Goal: Consume media (video, audio): Consume media (video, audio)

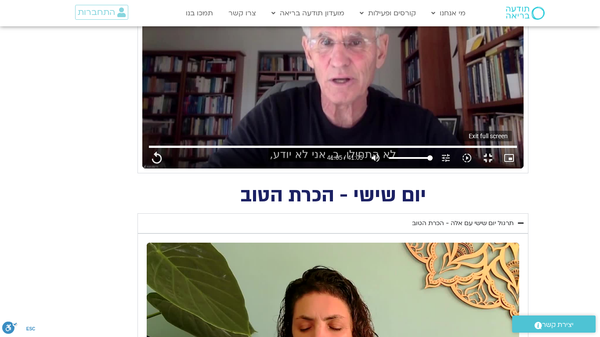
click at [498, 169] on button "fullscreen_exit" at bounding box center [487, 158] width 21 height 21
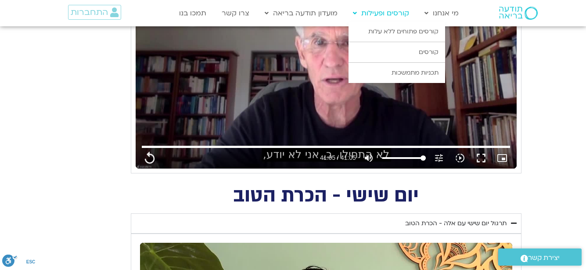
type input "2465.266667"
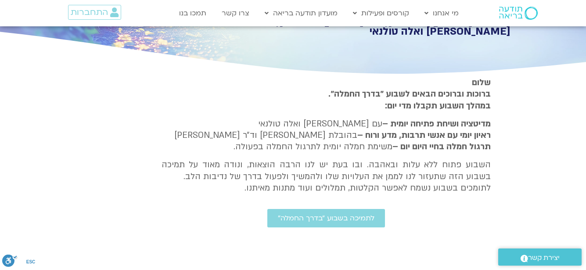
scroll to position [176, 0]
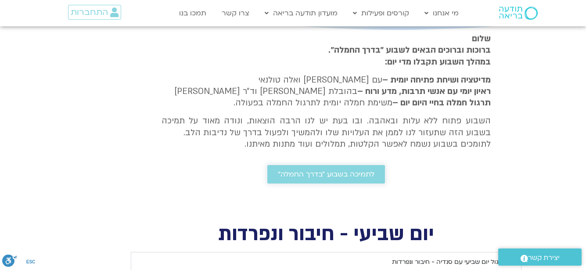
click at [296, 173] on span "לתמיכה בשבוע ״בדרך החמלה״" at bounding box center [326, 174] width 97 height 8
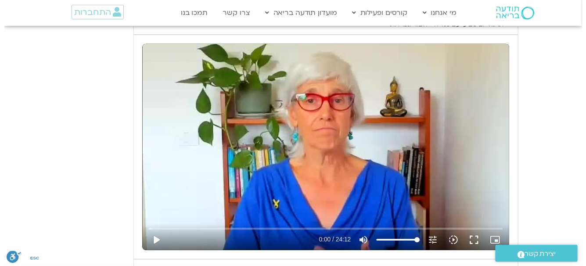
scroll to position [527, 0]
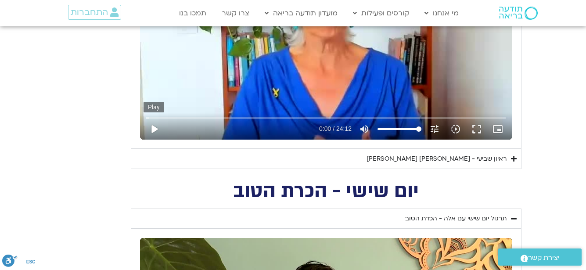
click at [152, 127] on button "play_arrow" at bounding box center [154, 129] width 21 height 21
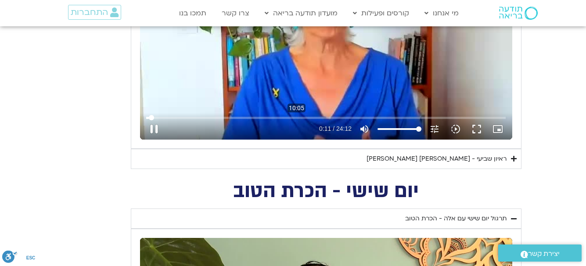
type input "11.392311"
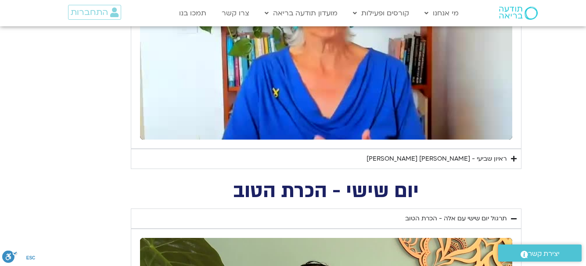
click at [144, 119] on button "pause" at bounding box center [154, 129] width 21 height 21
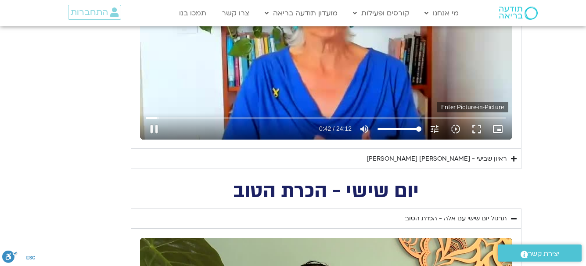
scroll to position [395, 0]
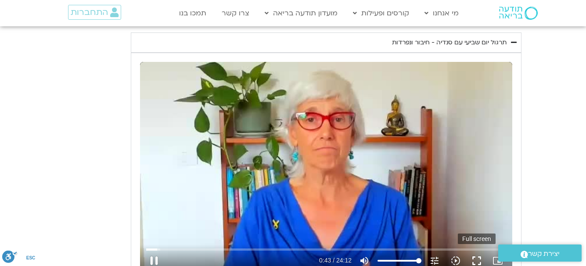
click at [476, 259] on button "fullscreen" at bounding box center [476, 260] width 21 height 21
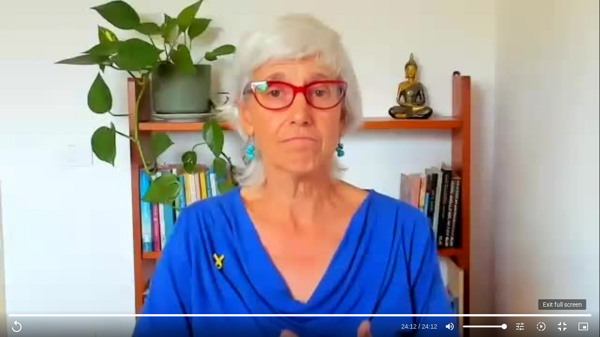
click at [561, 327] on button "fullscreen_exit" at bounding box center [562, 326] width 21 height 21
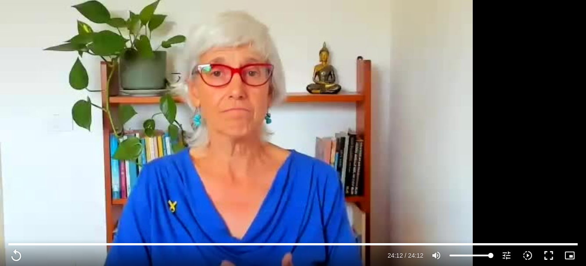
scroll to position [790, 0]
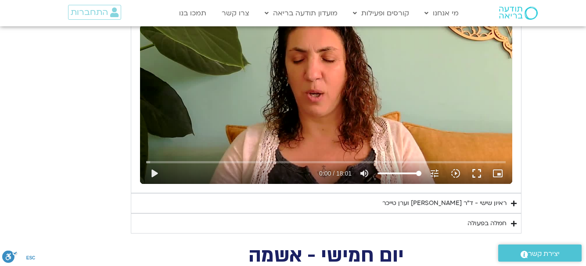
click at [472, 225] on div "חמלה בפעולה" at bounding box center [487, 223] width 39 height 11
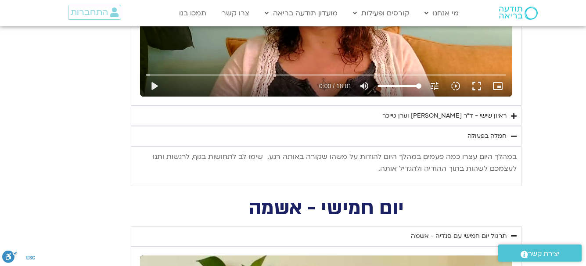
scroll to position [878, 0]
click at [454, 116] on div "ראיון שישי - ד"ר [PERSON_NAME] וערן טייכר" at bounding box center [445, 115] width 124 height 11
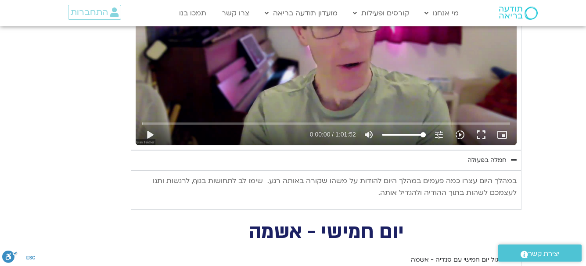
scroll to position [1142, 0]
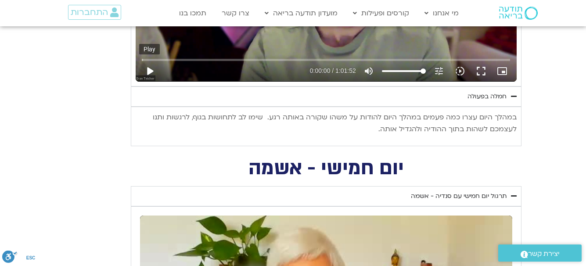
click at [153, 71] on button "play_arrow" at bounding box center [149, 71] width 21 height 21
type input "1452.76"
type input "0.019332"
type input "1452.76"
type input "0.209751"
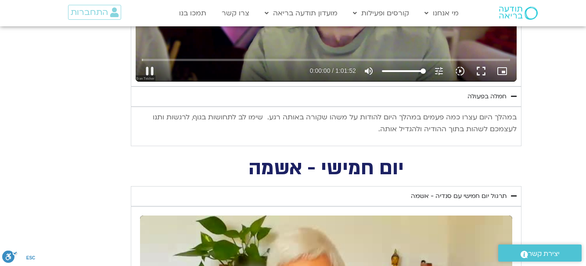
type input "1452.76"
type input "0.343394"
type input "1452.76"
type input "0.476794"
type input "1452.76"
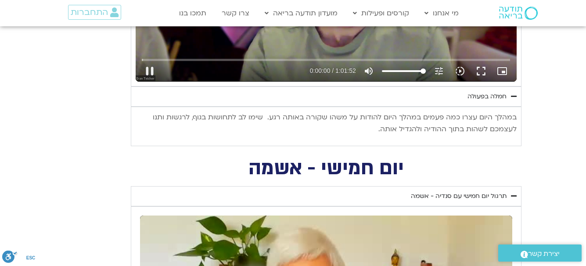
type input "0.627012"
type input "1452.76"
type input "0.742596"
type input "1452.76"
type input "0.78424"
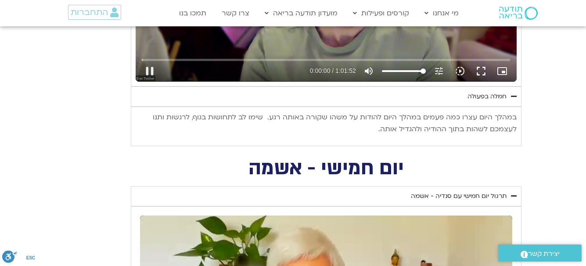
type input "1452.76"
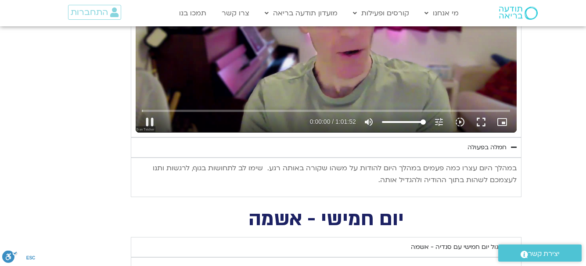
type input "0.911844"
type input "1452.76"
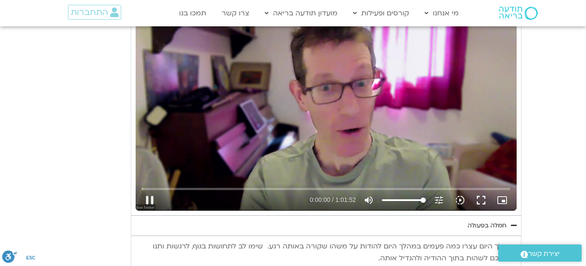
type input "1.044133"
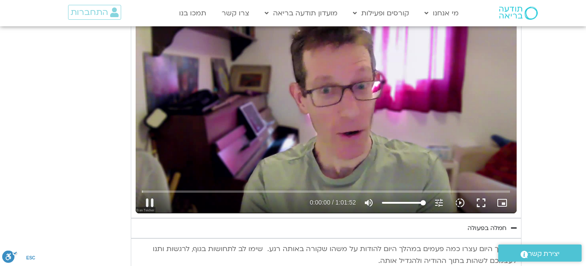
type input "1452.76"
type input "1.172778"
type input "1452.76"
type input "1.302899"
type input "1452.76"
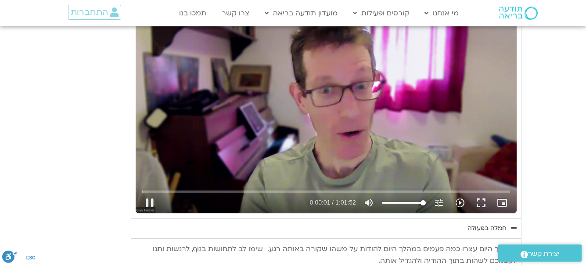
type input "1.434773"
type input "1452.76"
type input "1.567846"
type input "1452.76"
type input "1.701591"
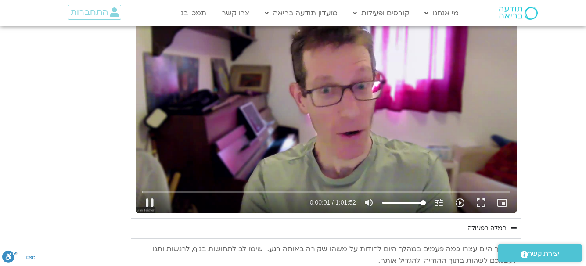
type input "1452.76"
type input "1.833432"
type input "1452.76"
type input "1.966387"
type input "1452.76"
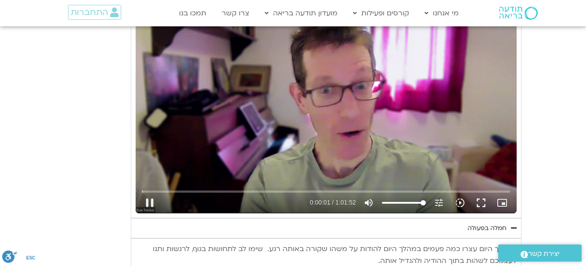
type input "2.09728"
type input "1452.76"
type input "2.227233"
type input "1452.76"
type input "2.354347"
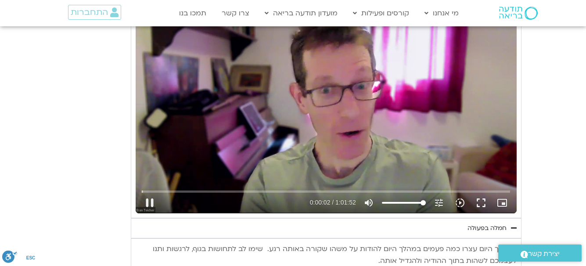
type input "1452.76"
type input "2.488043"
type input "1452.76"
type input "2.6196"
type input "1452.76"
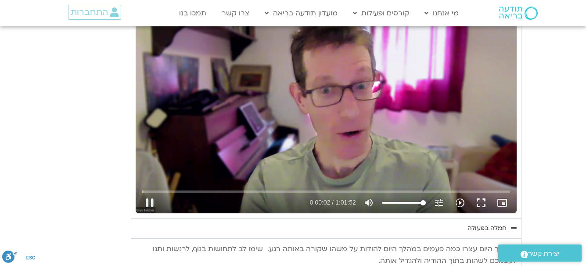
type input "2.748873"
type input "1452.76"
type input "2.878787"
type input "1452.76"
type input "3.008092"
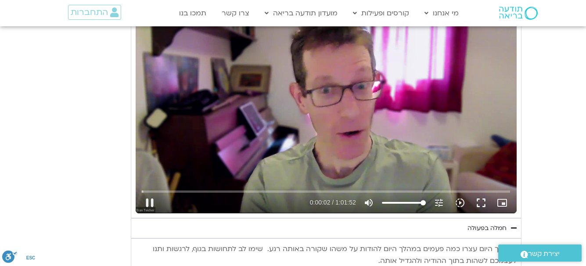
type input "1452.76"
type input "3.136211"
type input "1452.76"
type input "3.269274"
type input "1452.76"
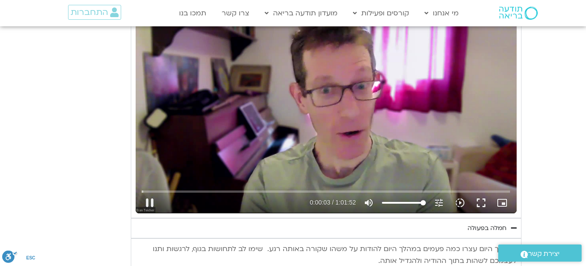
type input "3.402199"
type input "1452.76"
type input "3.650337"
type input "1452.76"
type input "3.766791"
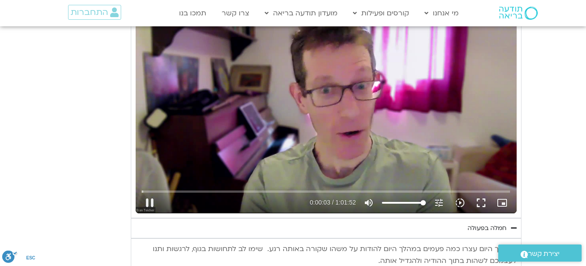
type input "1452.76"
type input "3.809589"
type input "1452.76"
type input "3.938364"
type input "1452.76"
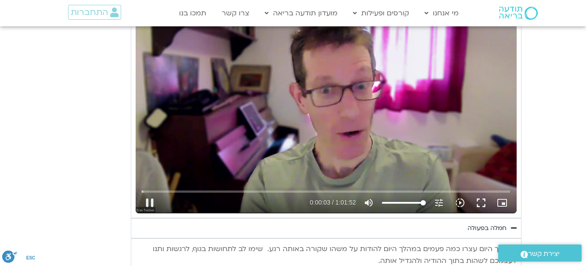
type input "4.071058"
type input "1452.76"
type input "4.276562"
type input "1452.76"
type input "4.32999"
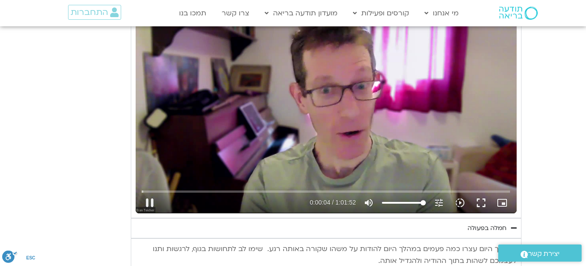
type input "1452.76"
type input "4.460619"
type input "1452.76"
type input "4.589831"
type input "1452.76"
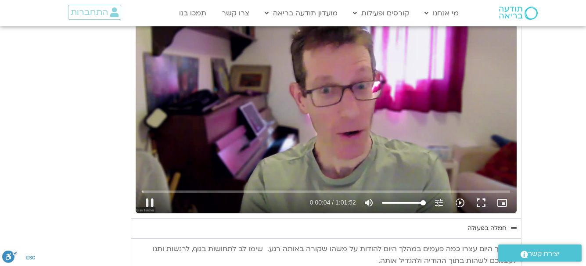
type input "4.720073"
type input "1452.76"
type input "4.847319"
type input "1452.76"
type input "4.977063"
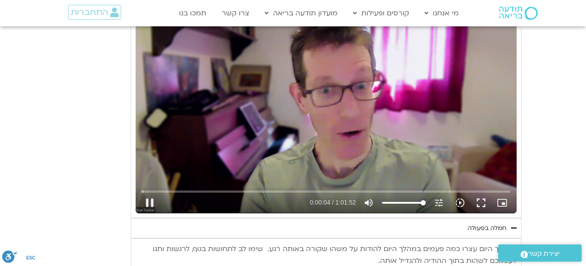
type input "1452.76"
type input "5.209601"
type input "1452.76"
type input "5.342527"
type input "1452.76"
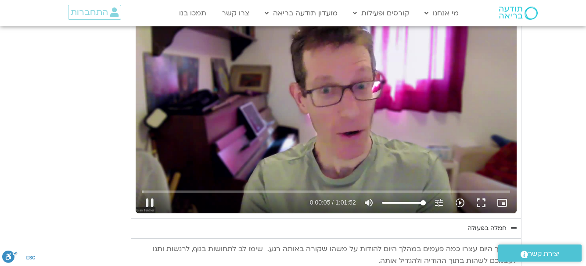
type input "5.442807"
type input "1452.76"
type input "5.498499"
type input "1452.76"
type input "5.630577"
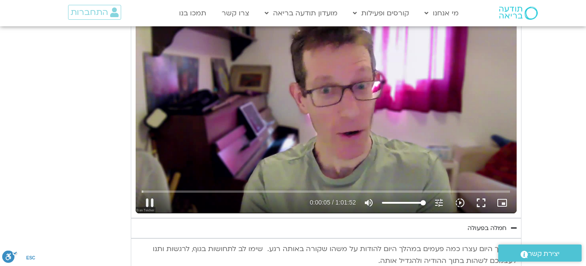
type input "1452.76"
type input "5.763596"
type input "1452.76"
type input "5.893969"
type input "1452.76"
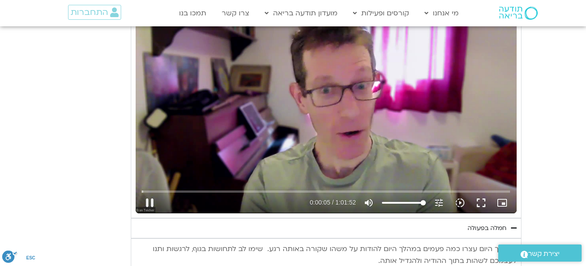
type input "6.059859"
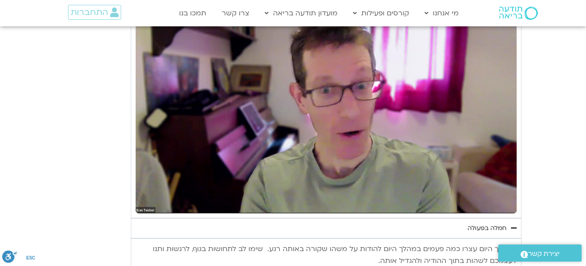
type input "1452.76"
type input "10.910031"
type input "1452.76"
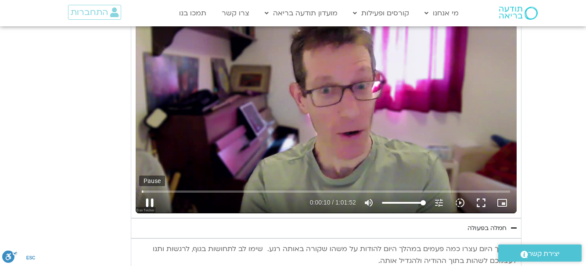
type input "11.043406"
type input "1452.76"
type input "11.126934"
type input "1452.76"
type input "11.293513"
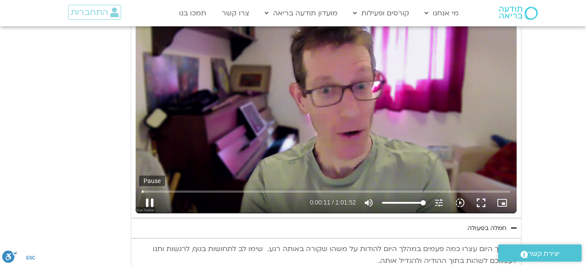
type input "1452.76"
type input "11.442483"
type input "1452.76"
type input "11.578915"
type input "1452.76"
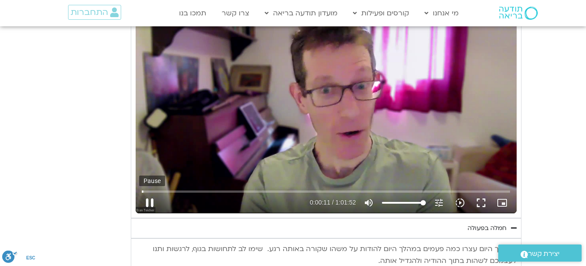
type input "11.711641"
type input "1452.76"
type input "11.808835"
type input "1452.76"
type input "11.877831"
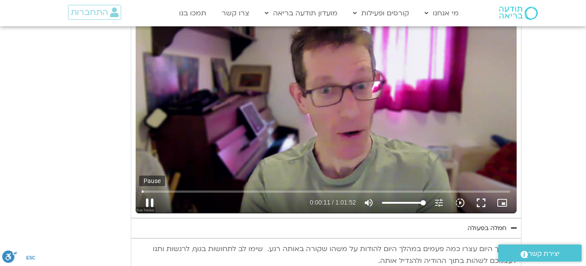
type input "1452.76"
type input "12.094392"
type input "1452.76"
type input "12.228603"
type input "1452.76"
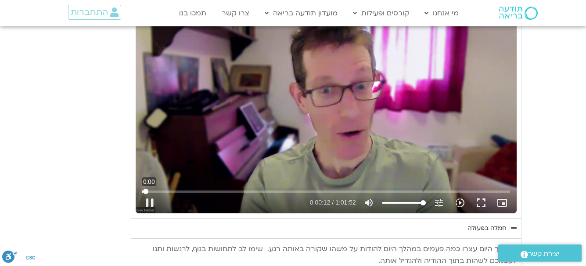
type input "12.278209"
type input "1452.76"
type input "12.398823"
type input "1452.76"
type input "12.524149"
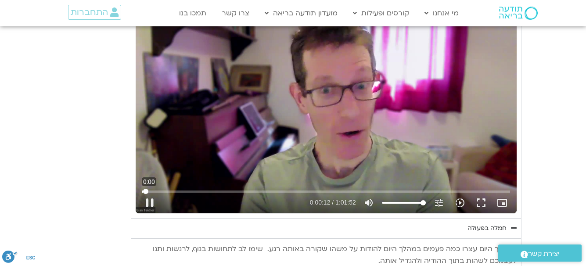
type input "1452.76"
type input "12.655962"
type input "1452.76"
type input "12.78386"
type input "1452.76"
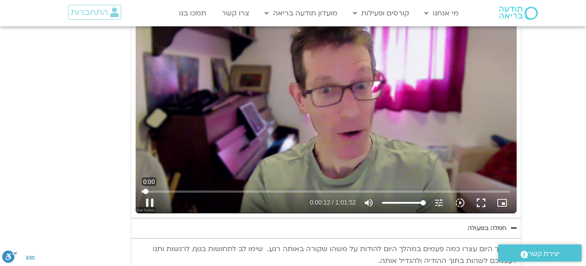
type input "12.91234"
type input "1452.76"
type input "13.041049"
type input "1452.76"
type input "13.172416"
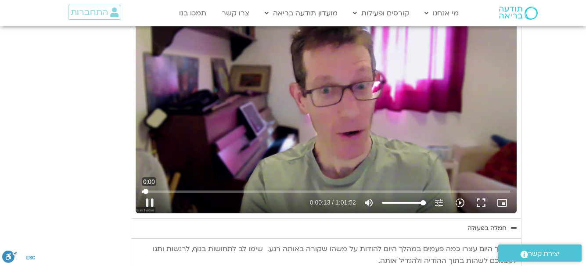
type input "1452.76"
type input "13.302803"
type input "1452.76"
type input "13.431971"
type input "1452.76"
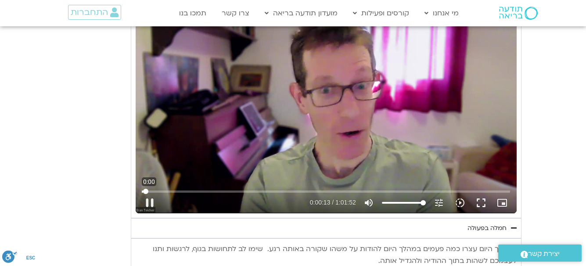
type input "13.564482"
type input "1452.76"
type input "13.705102"
type input "1452.76"
type input "13.833285"
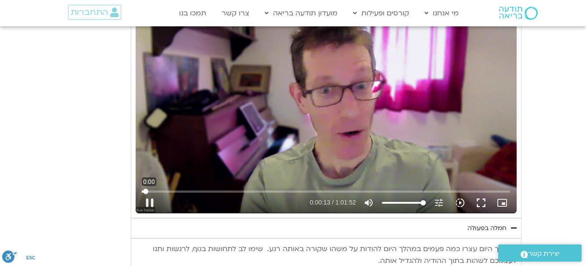
type input "1452.76"
type input "13.964455"
type input "1452.76"
type input "14.103274"
type input "1452.76"
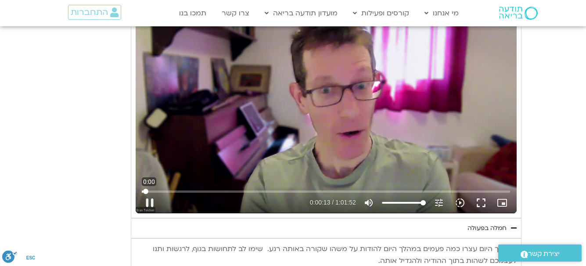
type input "14.234436"
type input "1452.76"
type input "14.371027"
type input "1452.76"
type input "14.501953"
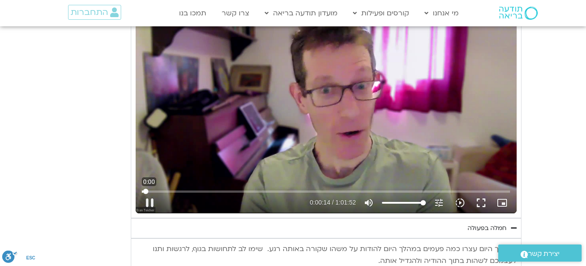
type input "1452.76"
type input "14.63005"
type input "1452.76"
type input "14.75948"
type input "1452.76"
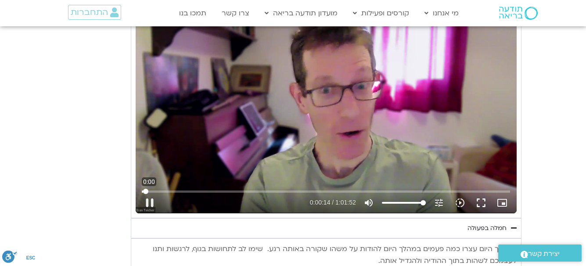
type input "14.888629"
type input "1452.76"
type input "15.022565"
type input "1452.76"
type input "15.154884"
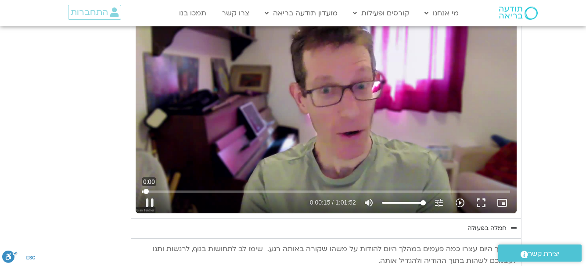
type input "1452.76"
type input "15.2877"
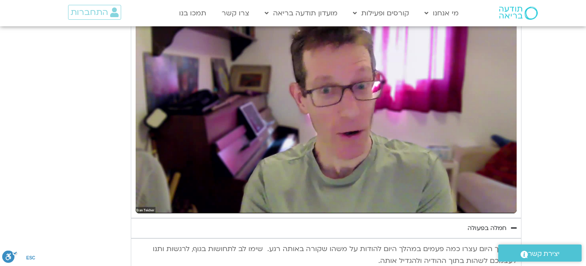
type input "1452.76"
type input "16.84717"
type input "1452.76"
type input "16.976829"
type input "1452.76"
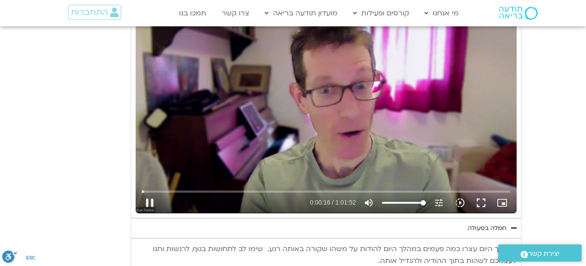
type input "17.108962"
type input "1452.76"
type input "17.242434"
type input "1452.76"
type input "17.326757"
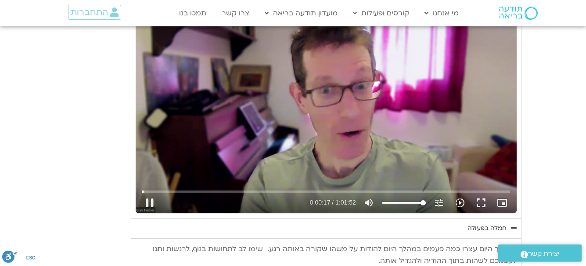
type input "1452.76"
type input "17.40724"
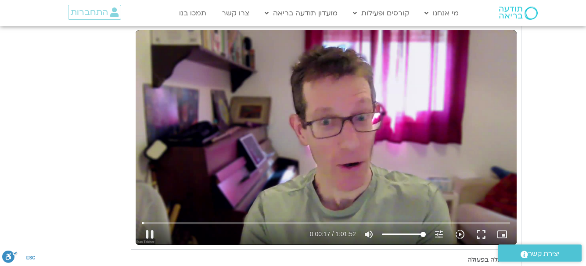
type input "1452.76"
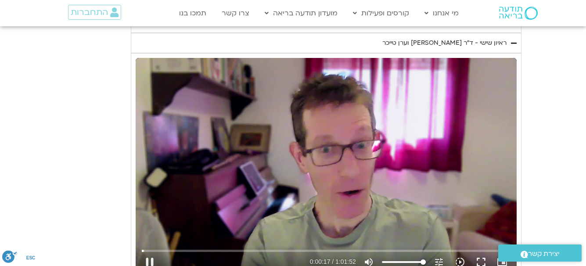
type input "17.615729"
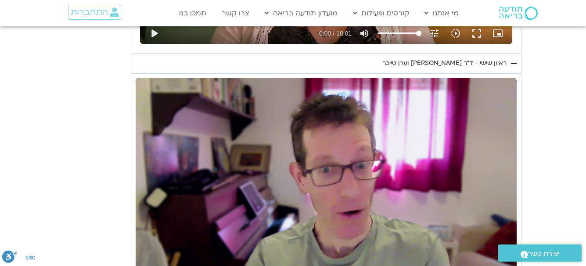
type input "1452.76"
type input "17.681164"
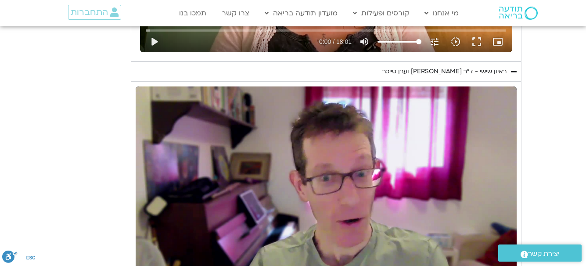
type input "1452.76"
type input "17.811897"
type input "1452.76"
type input "17.940255"
type input "1452.76"
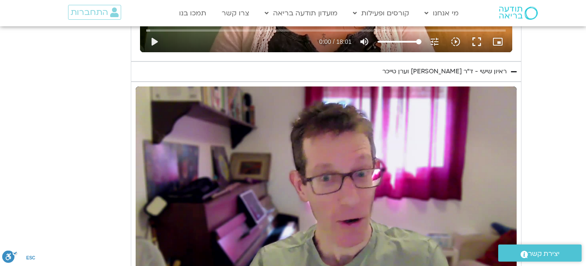
type input "18.073215"
type input "1452.76"
type input "18.204345"
type input "1452.76"
type input "18.336949"
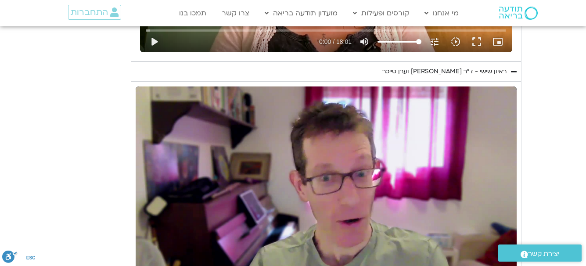
type input "1452.76"
type input "18.473346"
type input "1452.76"
type input "18.602237"
type input "1452.76"
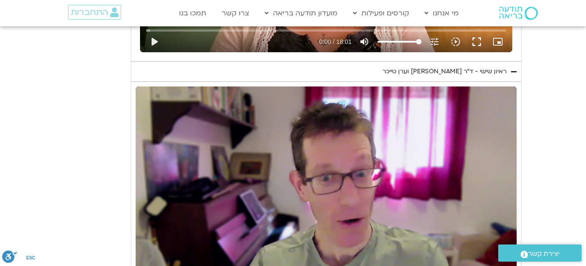
type input "18.73169"
type input "1452.76"
type input "18.864246"
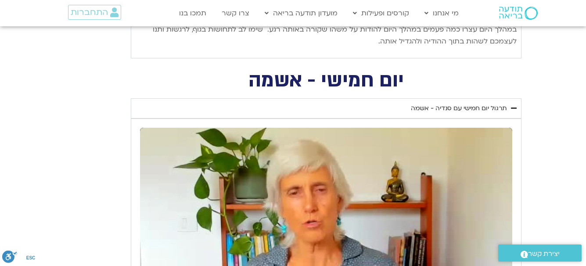
scroll to position [1098, 0]
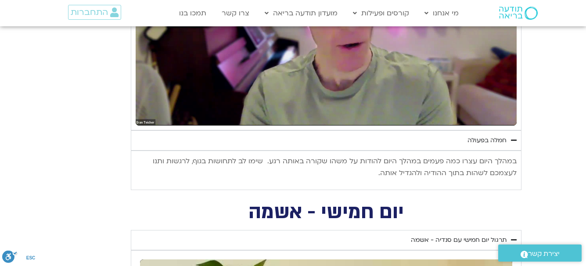
click at [152, 115] on button "pause" at bounding box center [149, 115] width 21 height 21
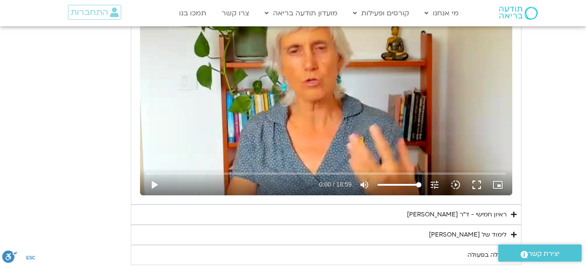
scroll to position [1449, 0]
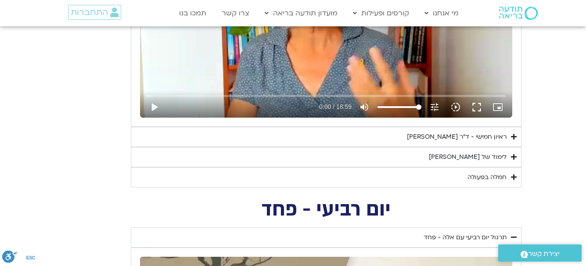
click at [475, 177] on div "חמלה בפעולה" at bounding box center [487, 177] width 39 height 11
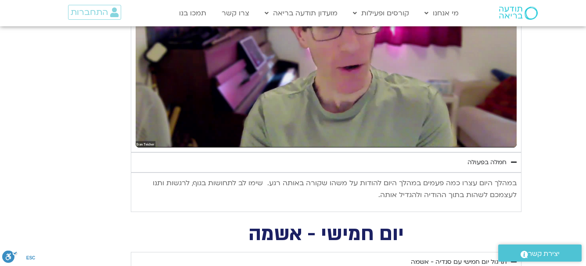
scroll to position [1054, 0]
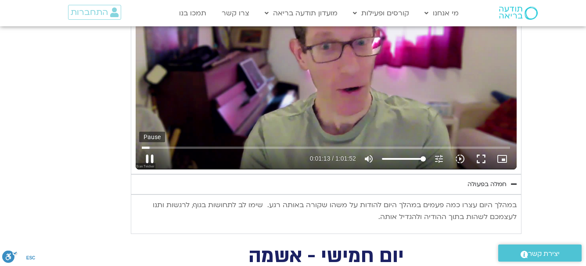
click at [149, 159] on button "pause" at bounding box center [149, 158] width 21 height 21
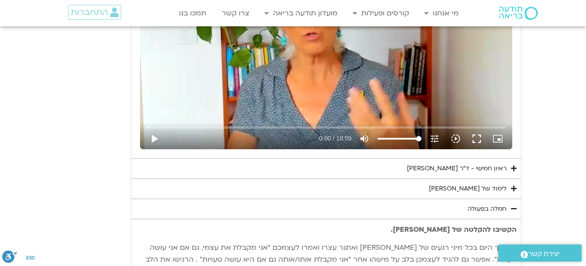
scroll to position [1405, 0]
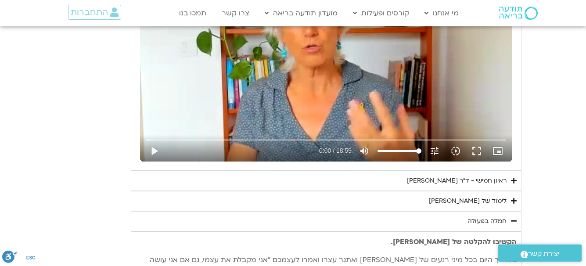
click at [407, 180] on div "ראיון חמישי - ד"ר [PERSON_NAME]" at bounding box center [457, 181] width 100 height 11
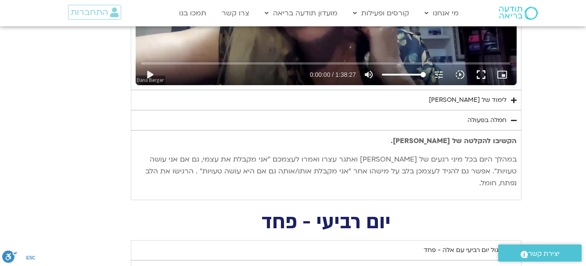
scroll to position [1625, 0]
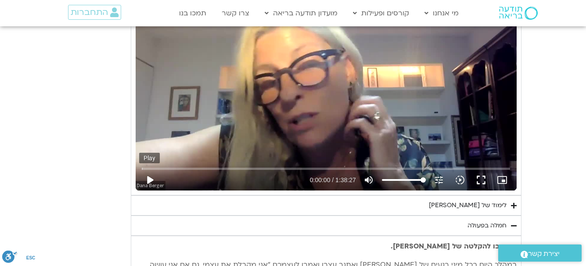
click at [151, 178] on button "play_arrow" at bounding box center [149, 180] width 21 height 21
drag, startPoint x: 148, startPoint y: 165, endPoint x: 160, endPoint y: 164, distance: 11.9
click at [160, 164] on div "Skip Ad 0:00 pause 0:00:03 / 1:38:27 volume_up Mute tune Resolution Auto 720p s…" at bounding box center [326, 176] width 374 height 29
drag, startPoint x: 146, startPoint y: 169, endPoint x: 165, endPoint y: 168, distance: 18.9
click at [165, 168] on input "Seek" at bounding box center [326, 168] width 368 height 5
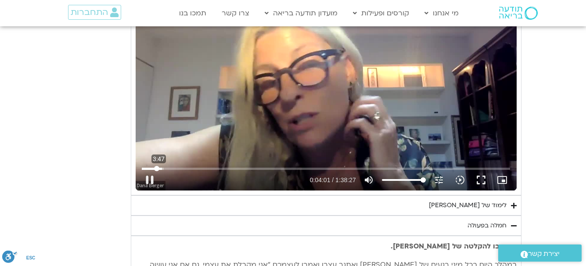
drag, startPoint x: 162, startPoint y: 170, endPoint x: 157, endPoint y: 170, distance: 5.3
click at [157, 170] on input "Seek" at bounding box center [326, 168] width 368 height 5
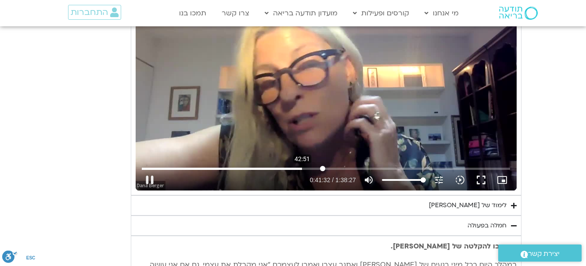
drag, startPoint x: 177, startPoint y: 170, endPoint x: 323, endPoint y: 170, distance: 145.8
click at [323, 170] on input "Seek" at bounding box center [326, 168] width 368 height 5
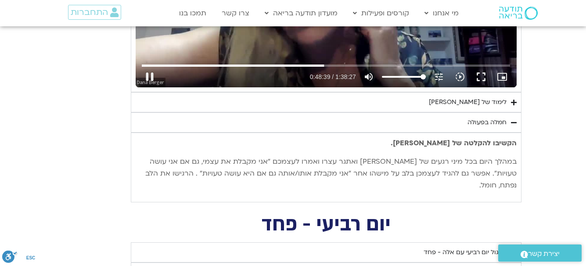
scroll to position [1713, 0]
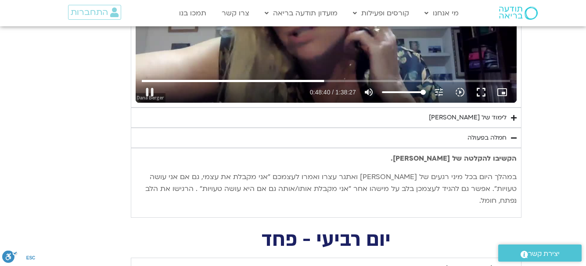
click at [473, 134] on div "חמלה בפעולה" at bounding box center [487, 138] width 39 height 11
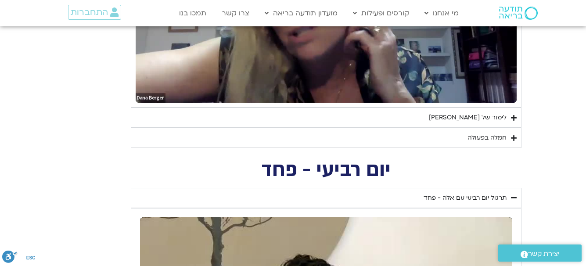
click at [470, 136] on div "חמלה בפעולה" at bounding box center [487, 138] width 39 height 11
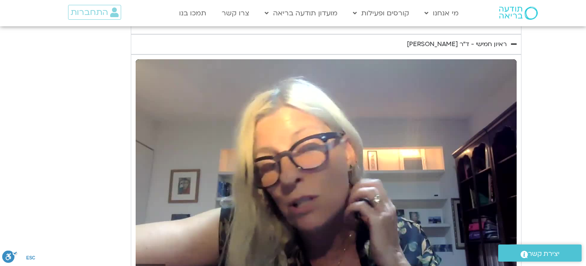
scroll to position [1537, 0]
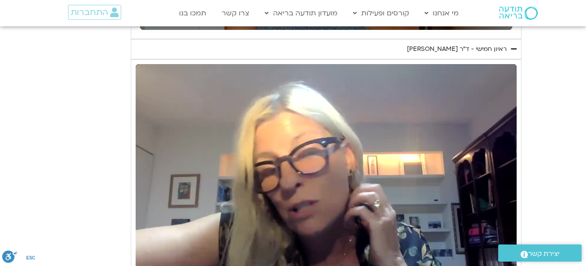
click at [473, 48] on div "ראיון חמישי - ד"ר [PERSON_NAME]" at bounding box center [457, 49] width 100 height 11
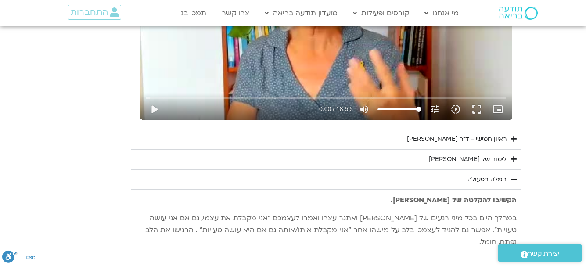
scroll to position [1581, 0]
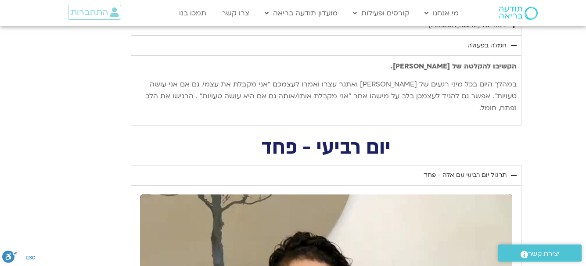
click at [495, 47] on div "חמלה בפעולה" at bounding box center [487, 45] width 39 height 11
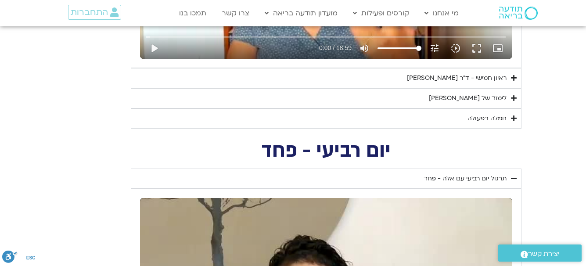
scroll to position [1493, 0]
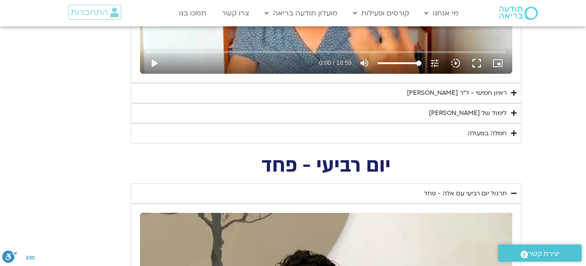
click at [480, 89] on div "ראיון חמישי - ד"ר [PERSON_NAME]" at bounding box center [457, 93] width 100 height 11
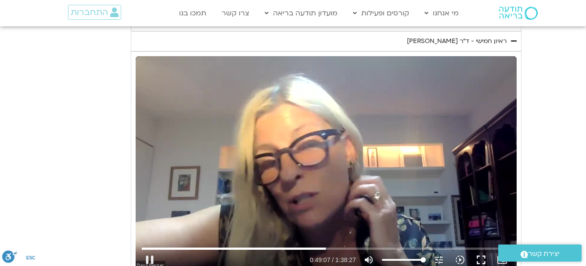
scroll to position [1581, 0]
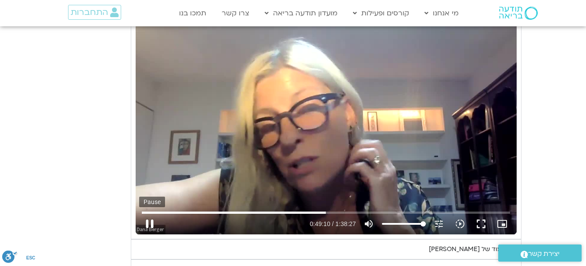
click at [149, 220] on button "pause" at bounding box center [149, 223] width 21 height 21
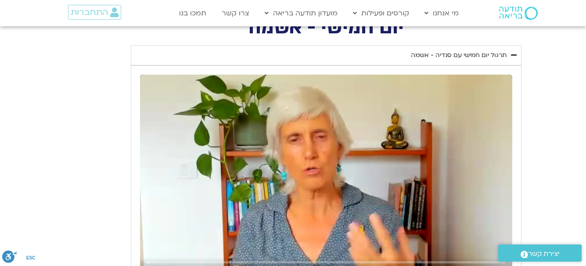
scroll to position [1449, 0]
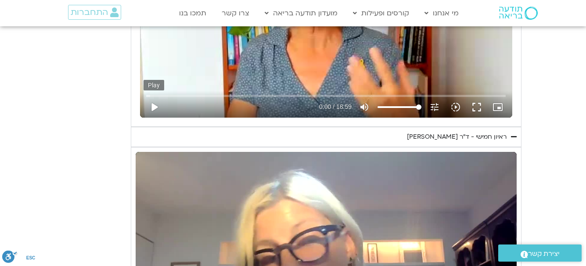
click at [155, 102] on button "play_arrow" at bounding box center [154, 107] width 21 height 21
drag, startPoint x: 149, startPoint y: 96, endPoint x: 156, endPoint y: 97, distance: 7.1
click at [156, 97] on input "Seek" at bounding box center [326, 95] width 360 height 5
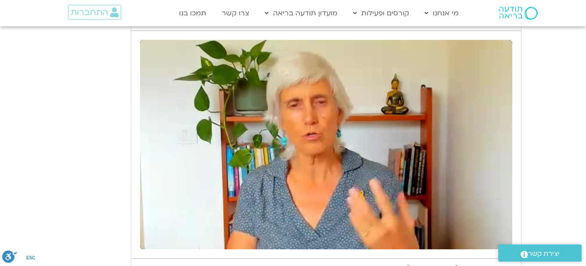
scroll to position [1361, 0]
